Goal: Transaction & Acquisition: Purchase product/service

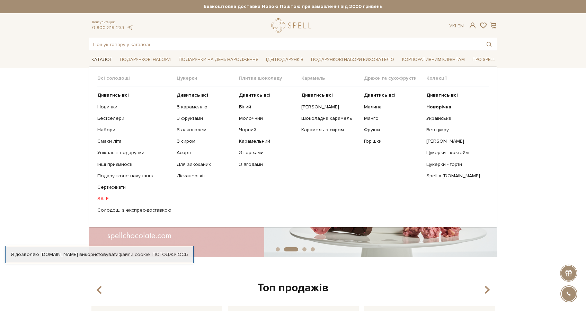
click at [99, 63] on link "Каталог" at bounding box center [102, 59] width 26 height 11
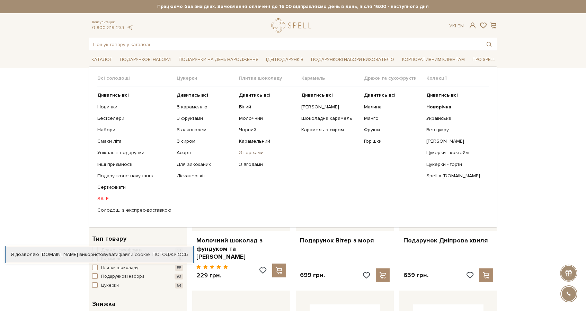
click at [254, 152] on link "З горіхами" at bounding box center [267, 153] width 57 height 6
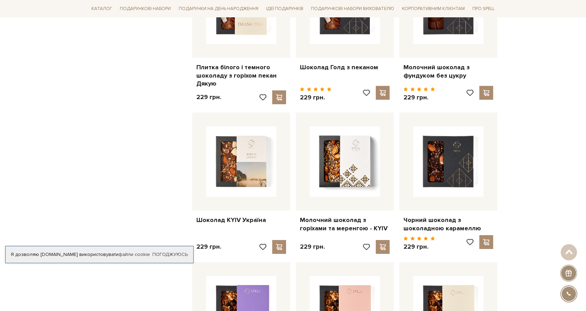
scroll to position [485, 0]
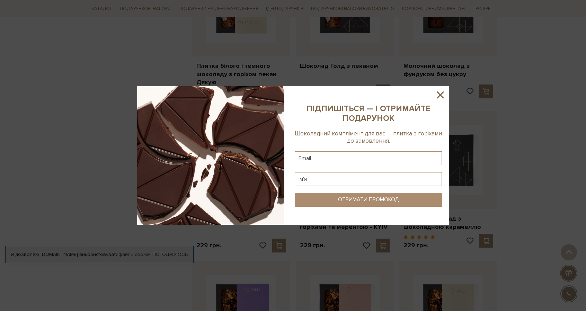
click at [438, 102] on sys-column-static at bounding box center [368, 155] width 161 height 139
click at [438, 98] on icon at bounding box center [440, 95] width 12 height 12
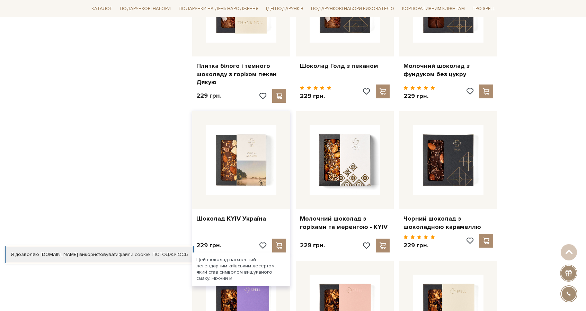
click at [261, 159] on img at bounding box center [241, 160] width 70 height 70
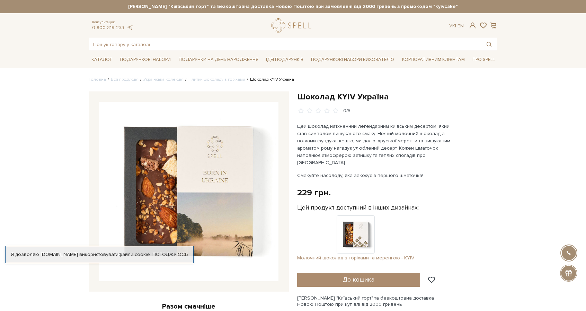
click at [351, 228] on img at bounding box center [356, 234] width 38 height 38
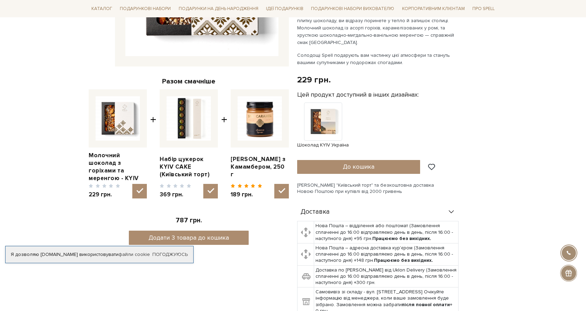
scroll to position [208, 0]
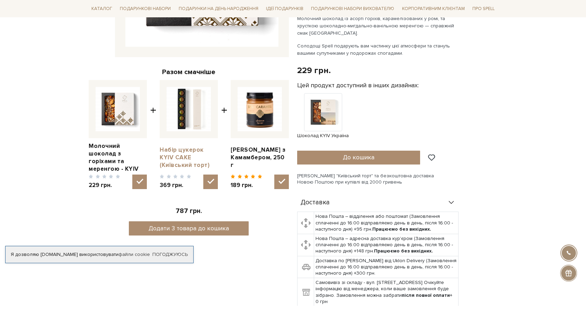
click at [182, 155] on link "Набір цукерок KYIV CAKE (Київський торт)" at bounding box center [189, 157] width 58 height 23
